Goal: Communication & Community: Answer question/provide support

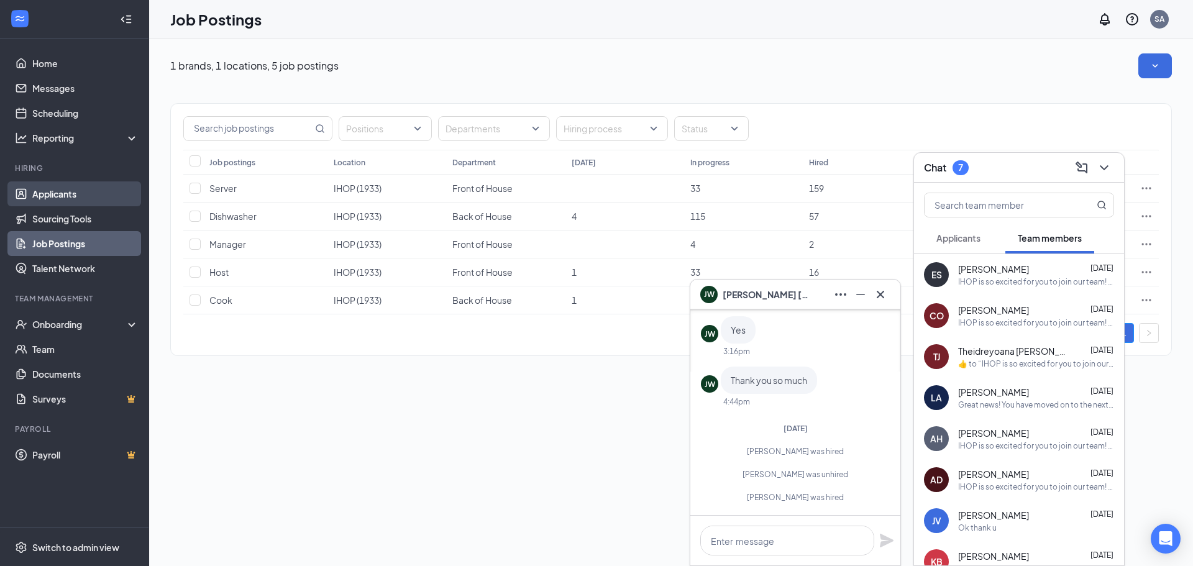
click at [58, 192] on link "Applicants" at bounding box center [85, 193] width 106 height 25
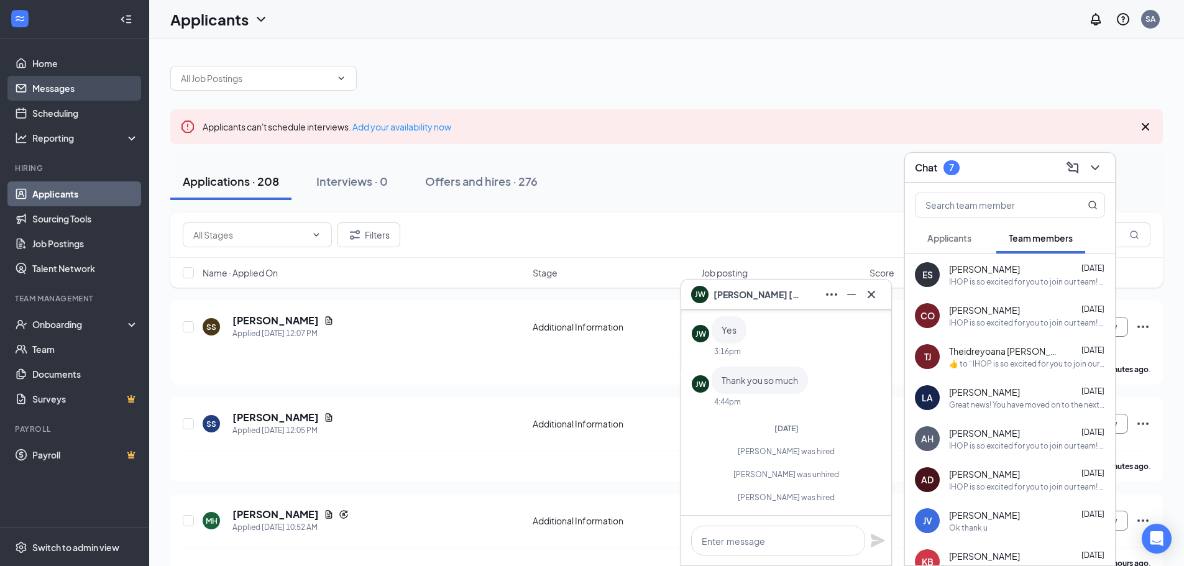
click at [53, 83] on link "Messages" at bounding box center [85, 88] width 106 height 25
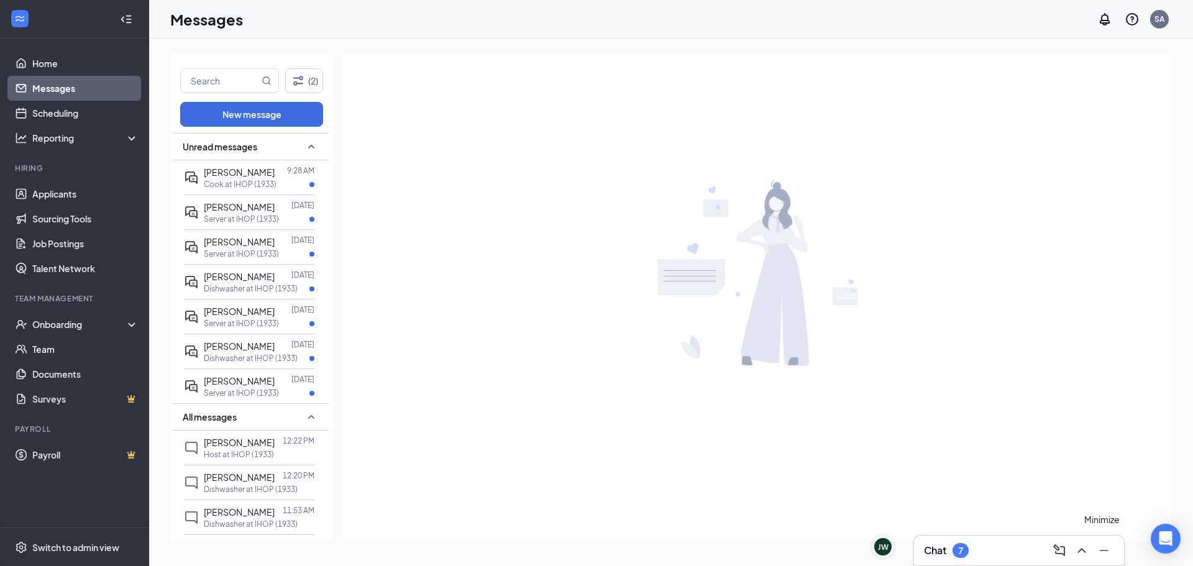
click at [1102, 549] on icon "Minimize" at bounding box center [1104, 550] width 15 height 15
click at [233, 175] on span "[PERSON_NAME]" at bounding box center [239, 172] width 71 height 11
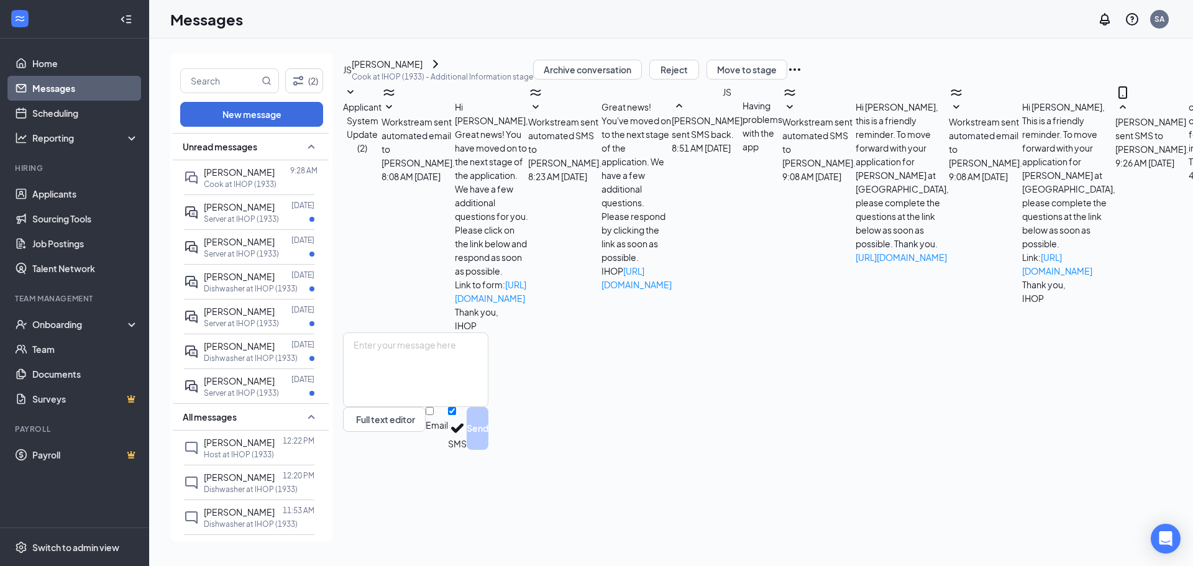
scroll to position [118, 0]
click at [409, 407] on textarea at bounding box center [415, 370] width 145 height 75
type textarea "ok ask for [PERSON_NAME] see you then"
click at [489, 450] on button "Send" at bounding box center [478, 428] width 22 height 43
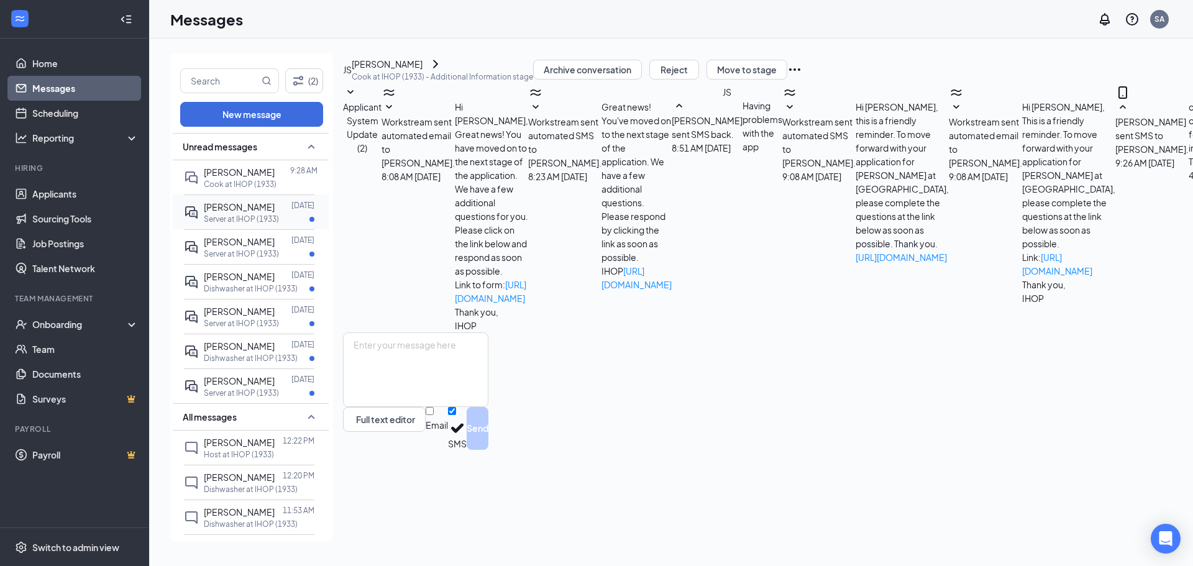
click at [234, 213] on span "[PERSON_NAME]" at bounding box center [239, 206] width 71 height 11
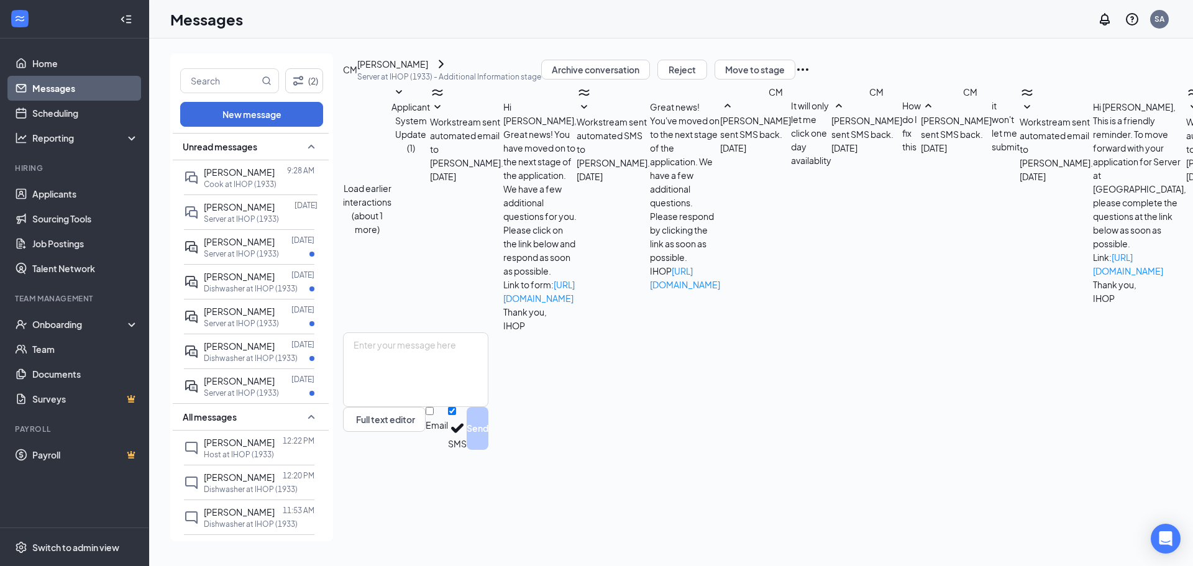
scroll to position [250, 0]
click at [231, 207] on span "[PERSON_NAME]" at bounding box center [239, 206] width 71 height 11
click at [247, 249] on div "[PERSON_NAME]" at bounding box center [239, 242] width 71 height 14
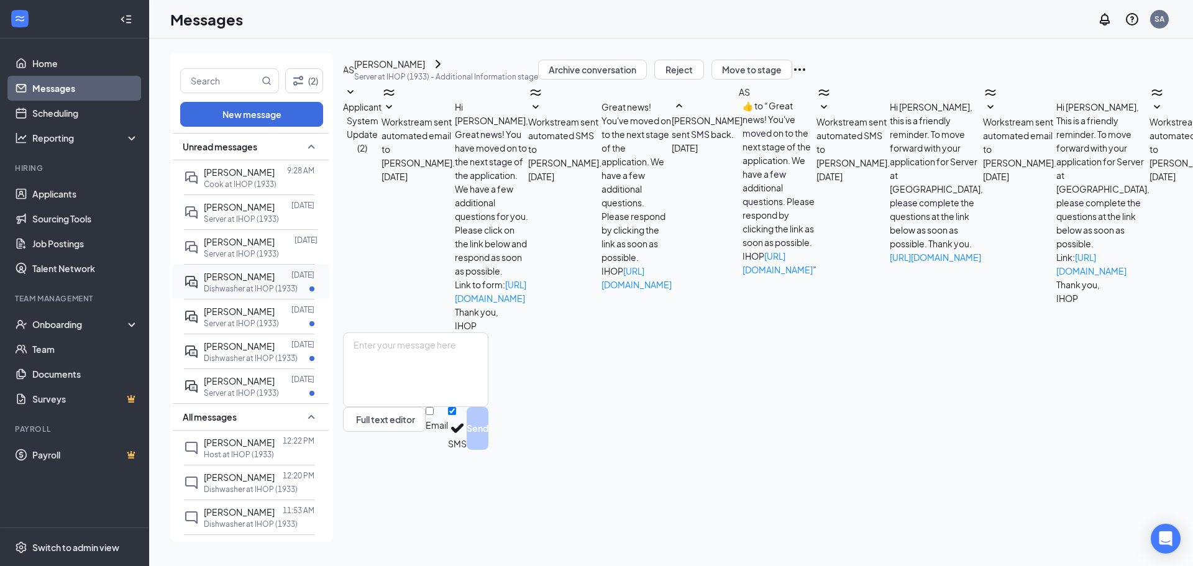
click at [245, 284] on div "[PERSON_NAME] [DATE] Dishwasher at IHOP (1933)" at bounding box center [249, 281] width 131 height 35
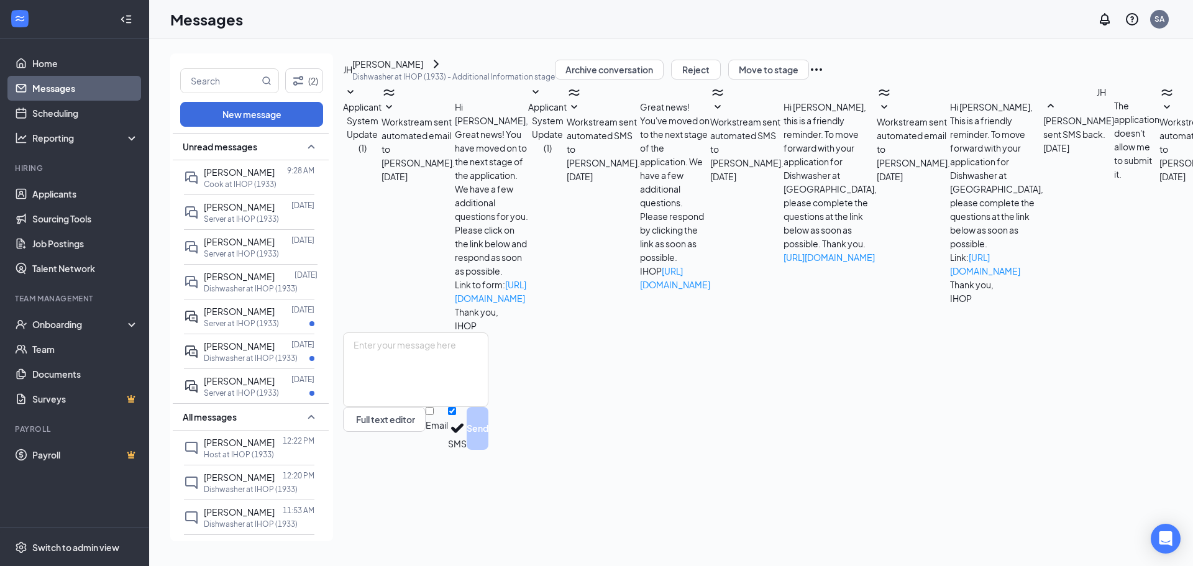
scroll to position [112, 0]
click at [252, 318] on div "[PERSON_NAME]" at bounding box center [239, 312] width 71 height 14
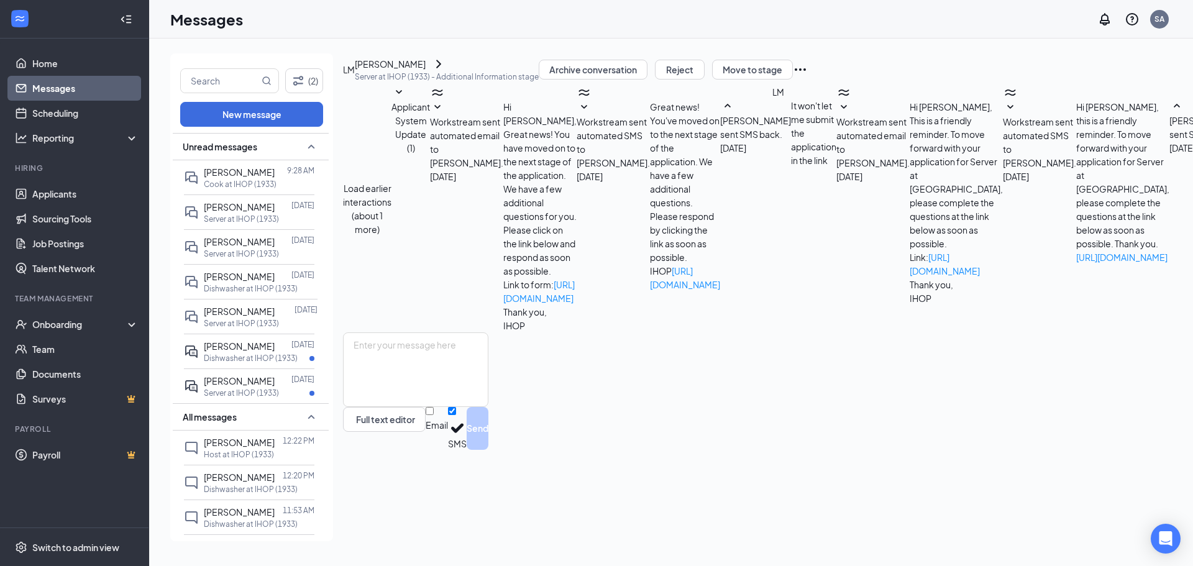
scroll to position [250, 0]
click at [213, 387] on span "[PERSON_NAME]" at bounding box center [239, 380] width 71 height 11
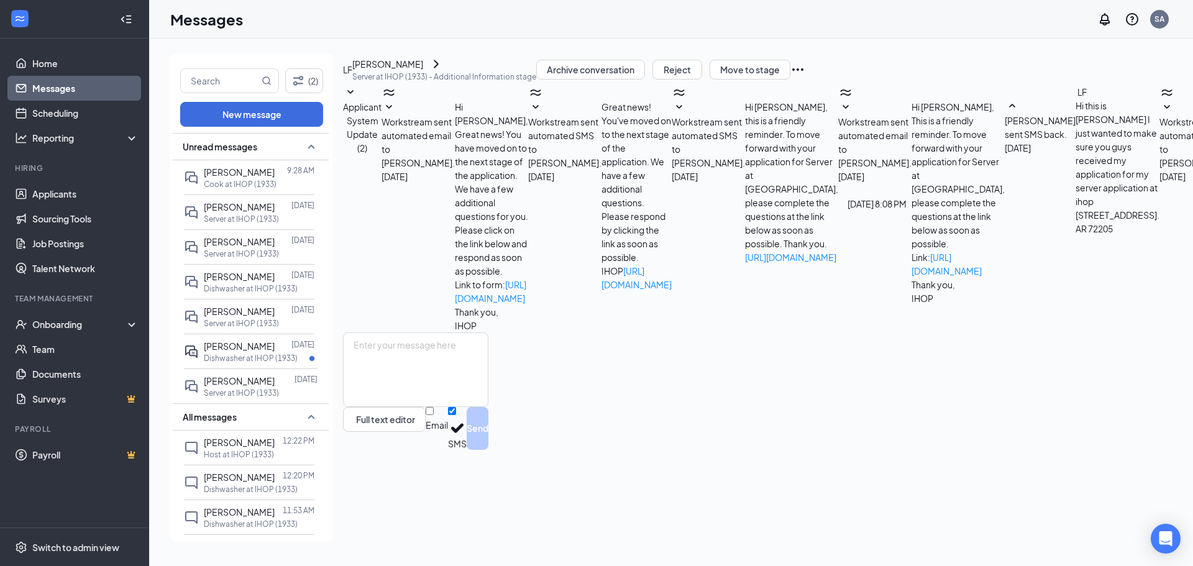
scroll to position [90, 0]
click at [489, 407] on textarea at bounding box center [415, 370] width 145 height 75
type textarea "you sent it to [GEOGRAPHIC_DATA]"
click at [489, 450] on button "Send" at bounding box center [478, 428] width 22 height 43
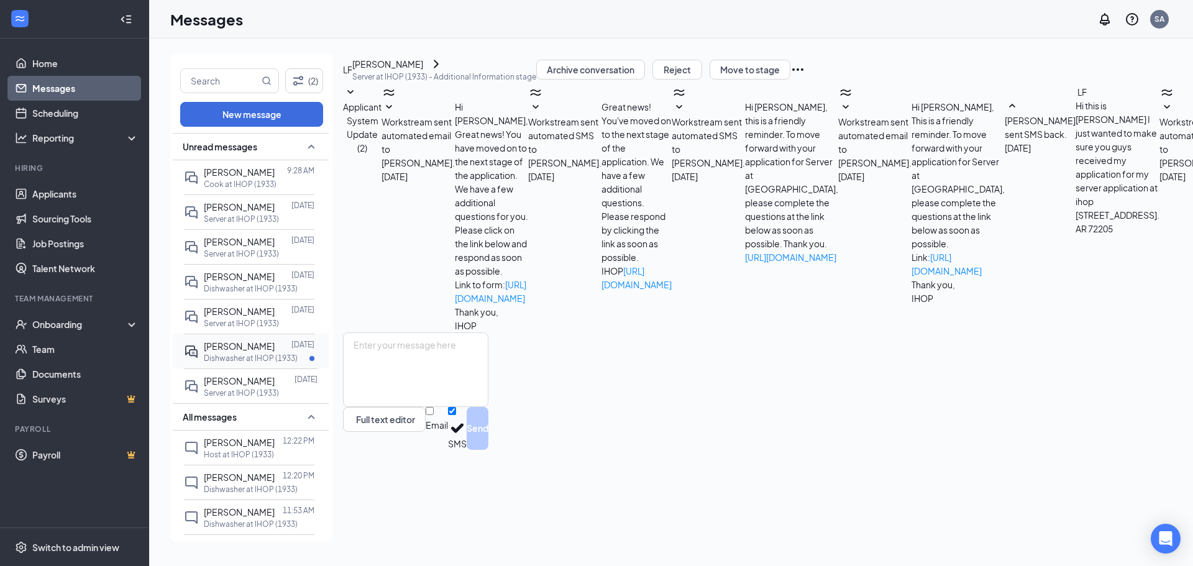
click at [224, 352] on span "[PERSON_NAME]" at bounding box center [239, 346] width 71 height 11
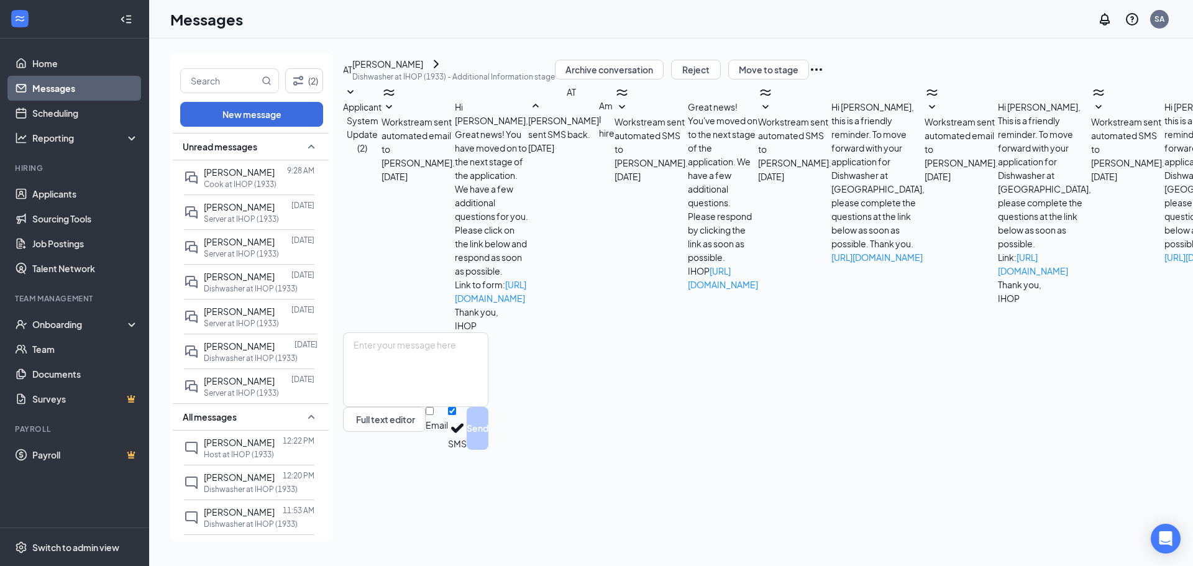
click at [216, 364] on p "Dishwasher at IHOP (1933)" at bounding box center [251, 358] width 94 height 11
click at [283, 116] on button "New message" at bounding box center [251, 114] width 143 height 25
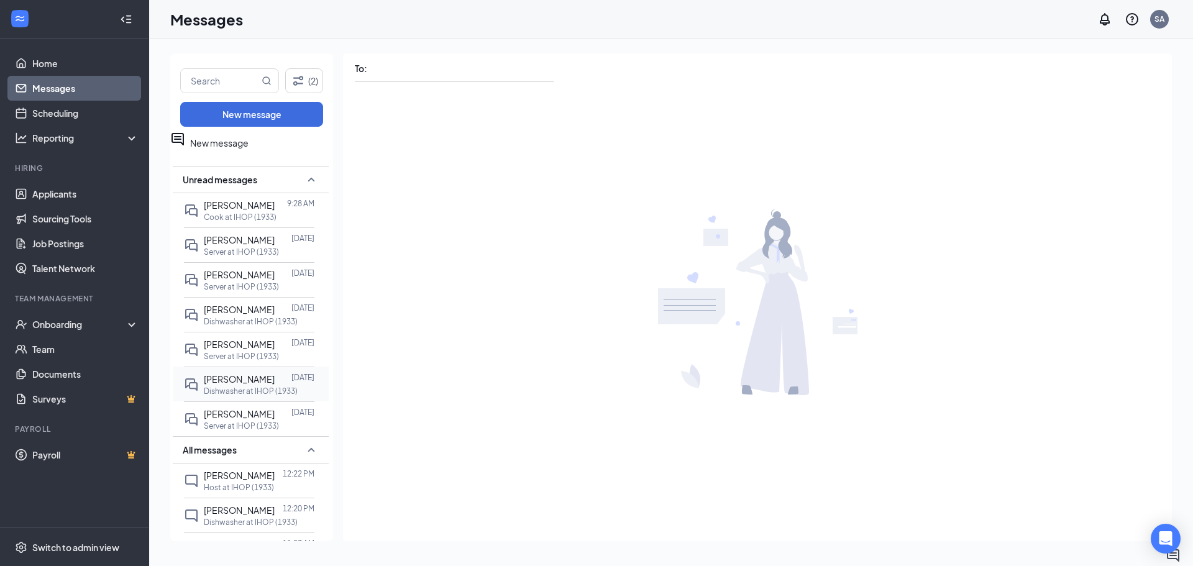
click at [229, 397] on p "Dishwasher at IHOP (1933)" at bounding box center [251, 391] width 94 height 11
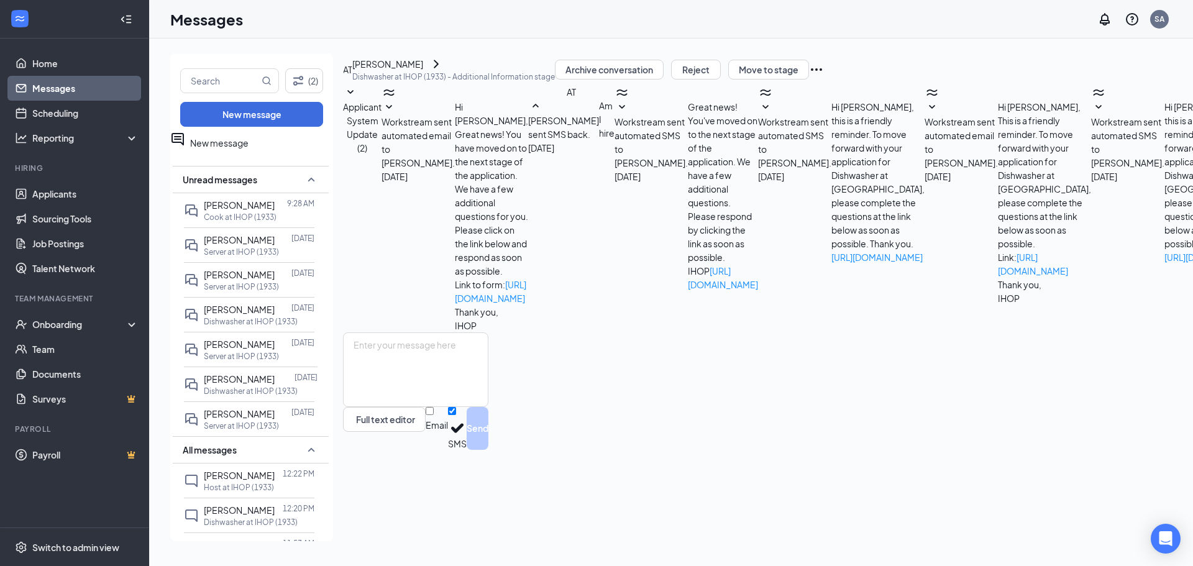
scroll to position [76, 0]
click at [410, 71] on div "[PERSON_NAME]" at bounding box center [387, 64] width 71 height 14
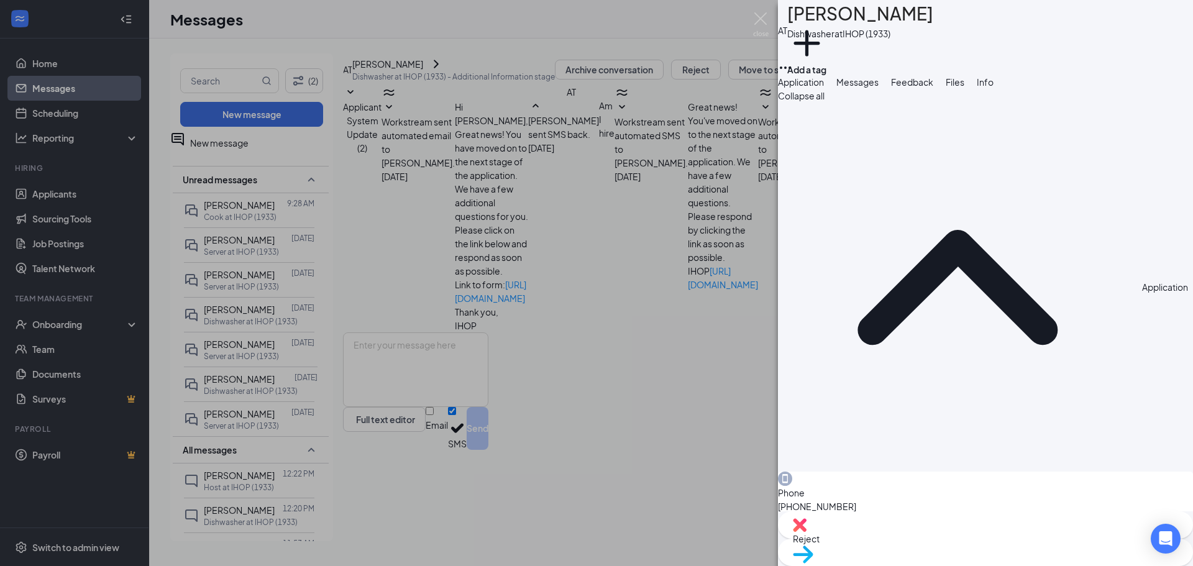
drag, startPoint x: 360, startPoint y: 85, endPoint x: 375, endPoint y: 86, distance: 15.6
click at [365, 86] on div "AT [PERSON_NAME] Dishwasher at IHOP (1933) Add a tag Application Messages Feedb…" at bounding box center [596, 283] width 1193 height 566
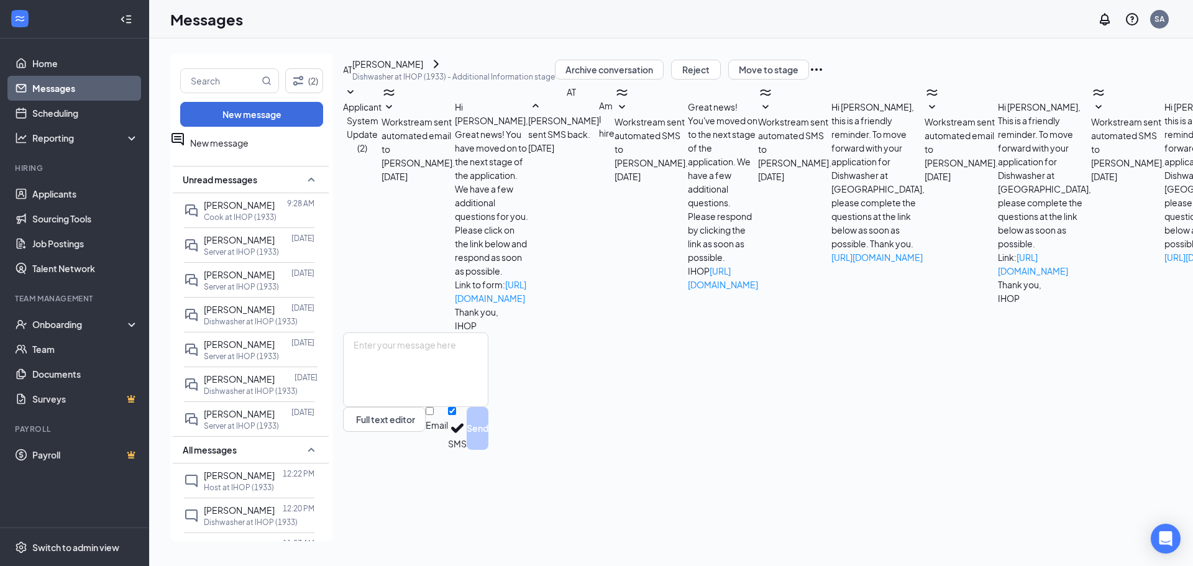
click at [824, 77] on icon "Ellipses" at bounding box center [816, 69] width 15 height 15
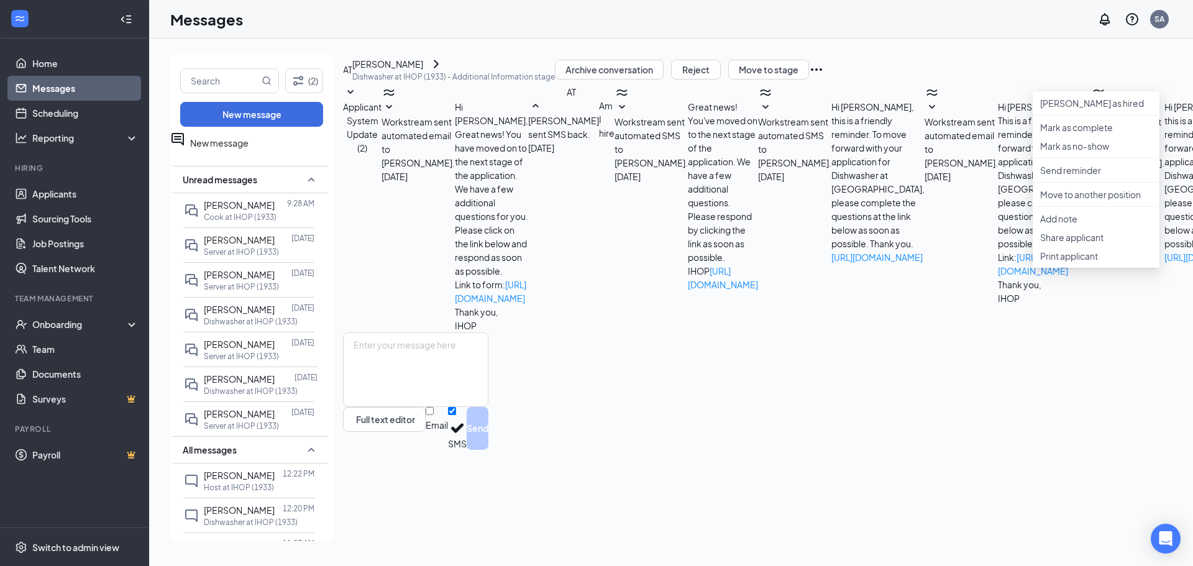
click at [824, 77] on icon "Ellipses" at bounding box center [816, 69] width 15 height 15
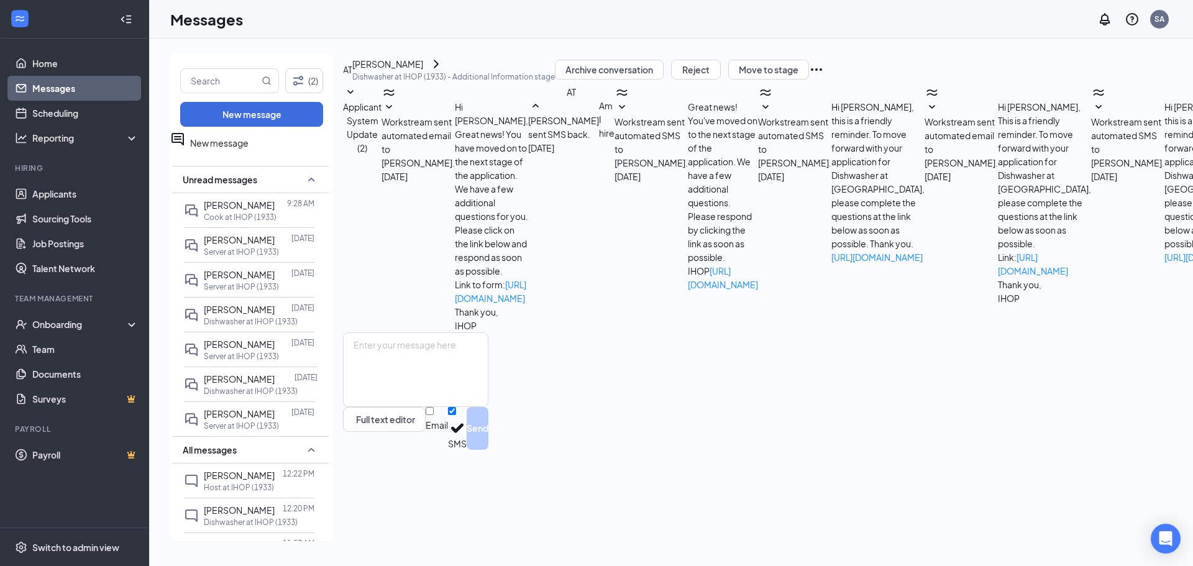
click at [429, 71] on button at bounding box center [436, 64] width 15 height 15
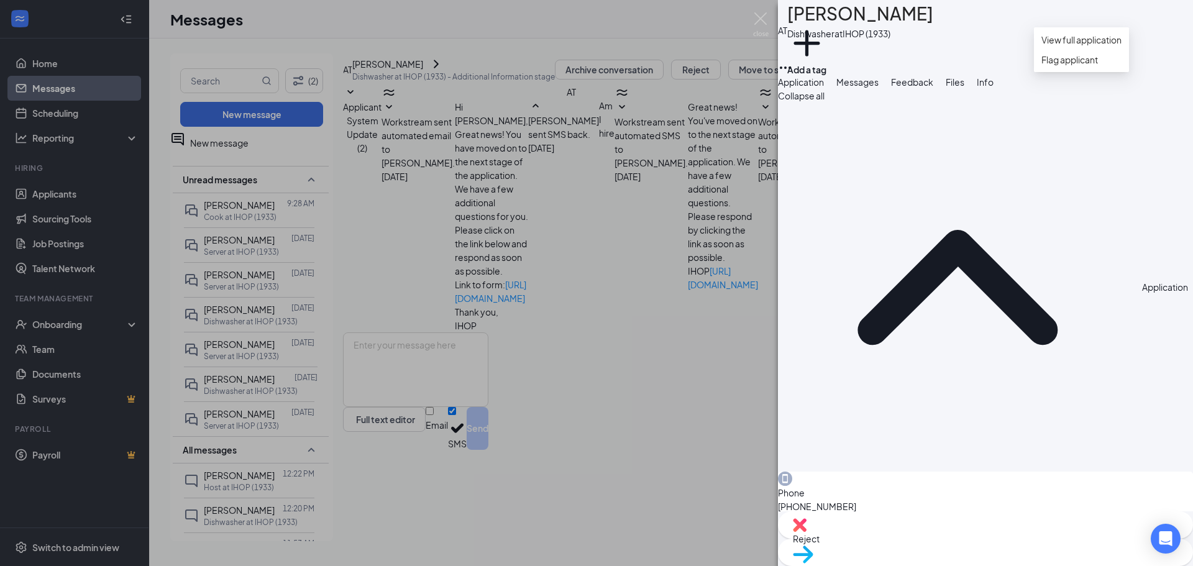
click at [793, 60] on icon "Ellipses" at bounding box center [785, 67] width 15 height 15
click at [1103, 47] on link "View full application" at bounding box center [1082, 40] width 80 height 14
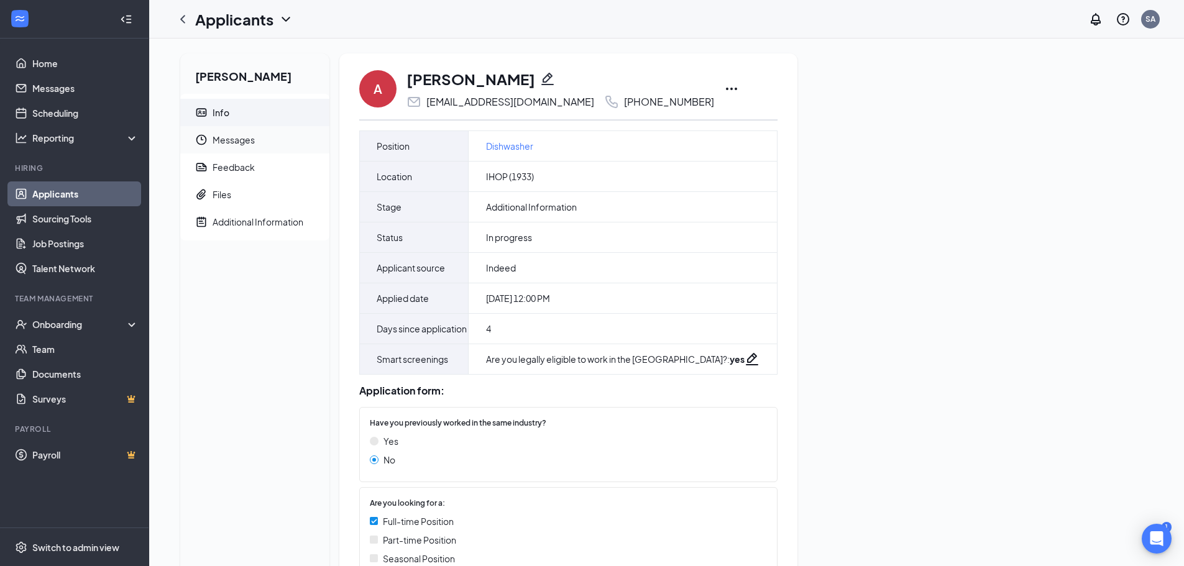
click at [219, 135] on span "Messages" at bounding box center [266, 139] width 107 height 27
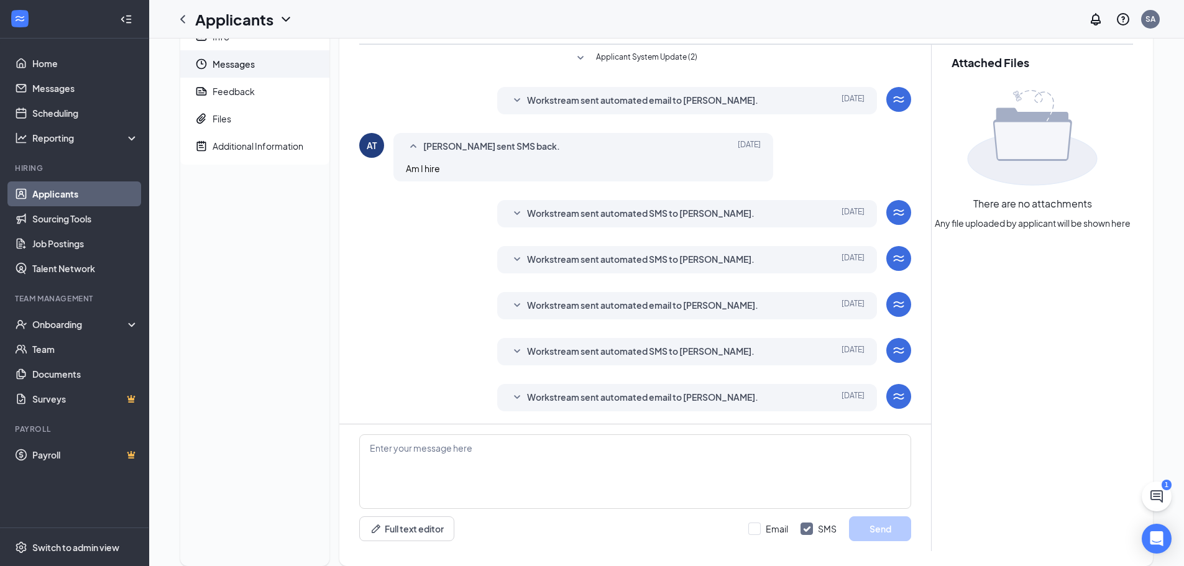
scroll to position [101, 0]
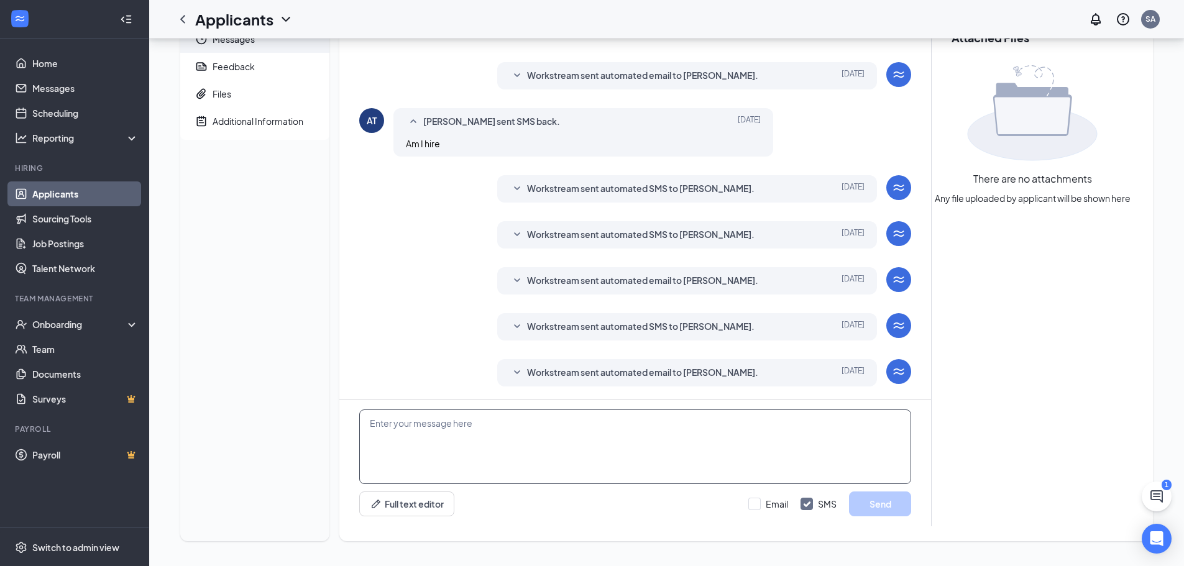
click at [399, 434] on textarea at bounding box center [635, 447] width 552 height 75
type textarea "can you come for an interview Thurs at 2pm?"
click at [888, 505] on button "Send" at bounding box center [880, 504] width 62 height 25
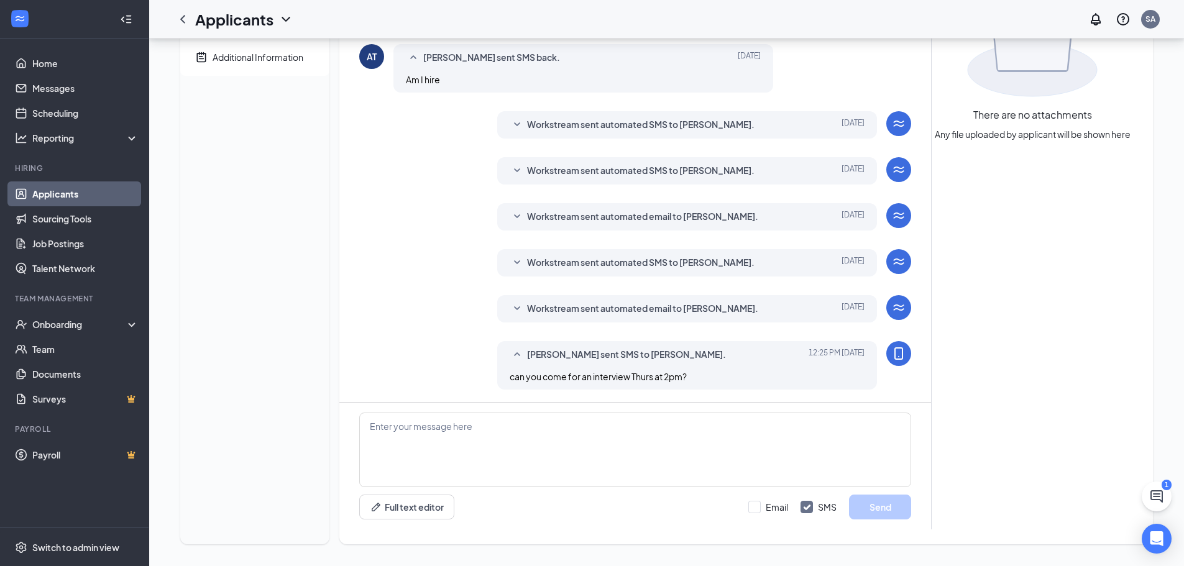
scroll to position [168, 0]
